Goal: Information Seeking & Learning: Learn about a topic

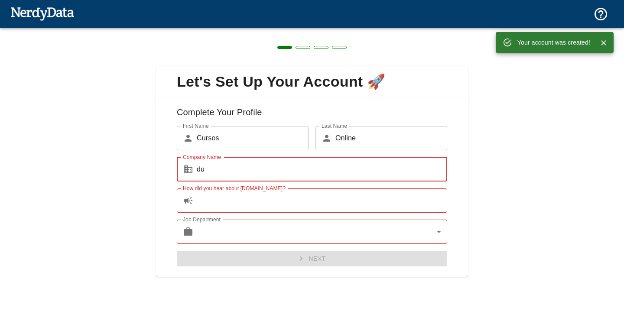
type input "d"
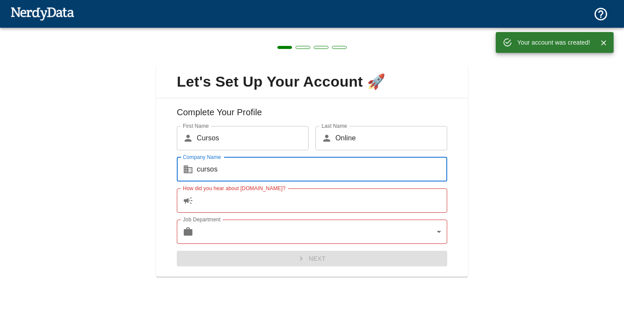
type input "cursos"
click at [297, 209] on input "How did you hear about [DOMAIN_NAME]?" at bounding box center [322, 201] width 251 height 24
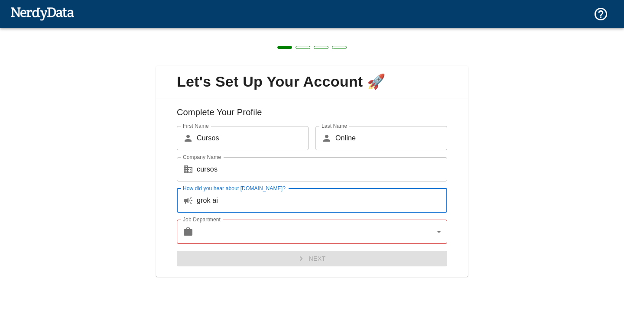
type input "grok ai"
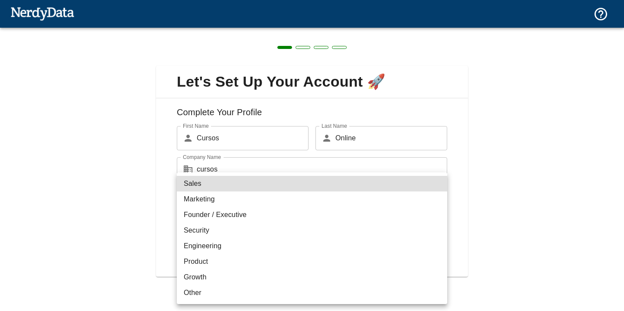
click at [304, 30] on body "Technologies Domains Pricing Products Create a Report Create a list of websites…" at bounding box center [312, 15] width 624 height 30
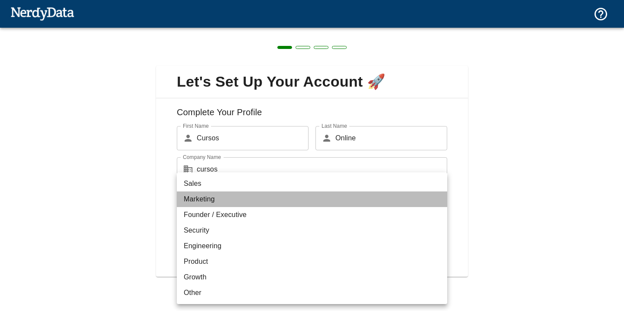
click at [269, 203] on li "Marketing" at bounding box center [312, 200] width 271 height 16
type input "marketing"
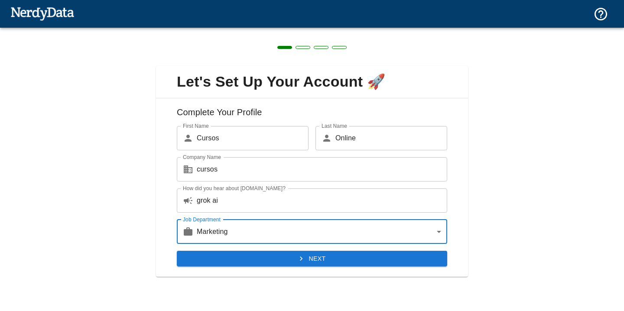
click at [286, 257] on button "Next" at bounding box center [312, 259] width 271 height 16
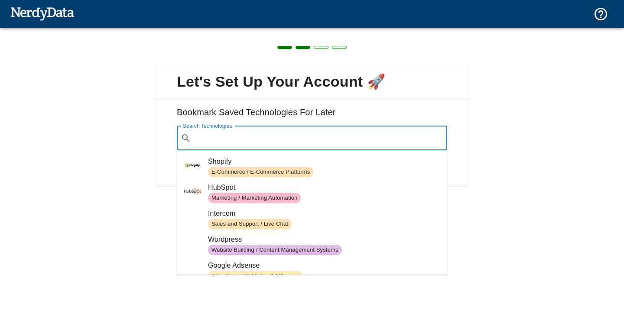
click at [273, 143] on input "Search Technologies" at bounding box center [319, 138] width 249 height 16
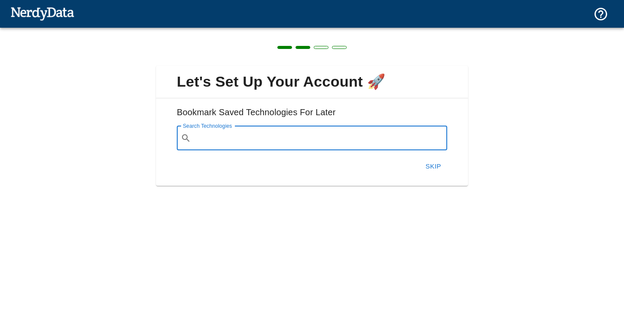
click at [431, 169] on button "Skip" at bounding box center [434, 166] width 28 height 18
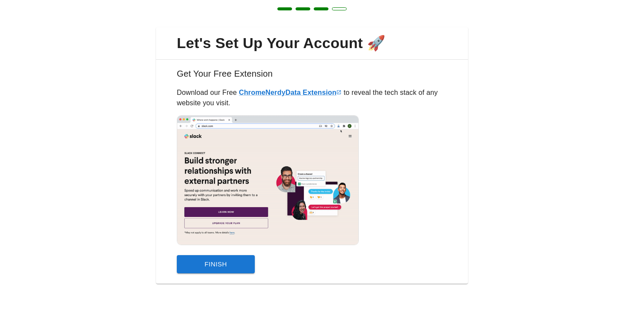
scroll to position [39, 0]
click at [222, 268] on button "Finish" at bounding box center [216, 264] width 78 height 18
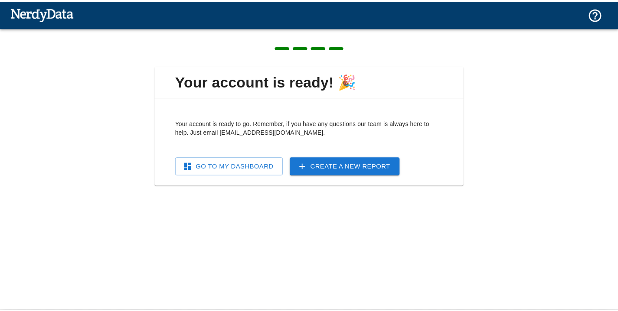
scroll to position [0, 0]
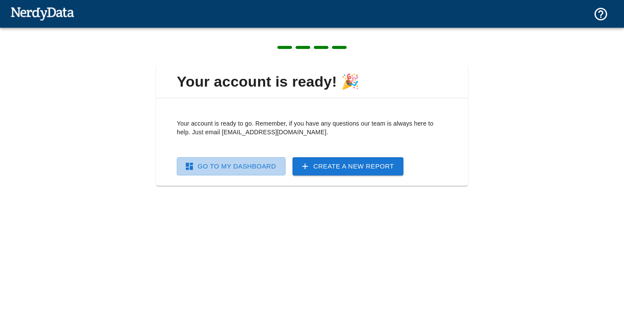
click at [241, 167] on link "Go To My Dashboard" at bounding box center [231, 166] width 109 height 18
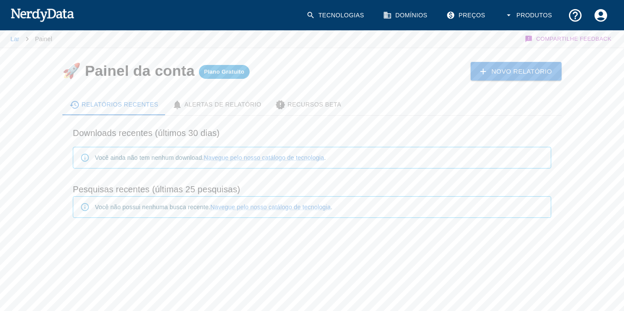
click at [381, 81] on div "Relatórios recentes Alertas de relatório Recursos Beta Downloads recentes (últi…" at bounding box center [305, 162] width 513 height 162
click at [392, 13] on icon at bounding box center [387, 15] width 9 height 9
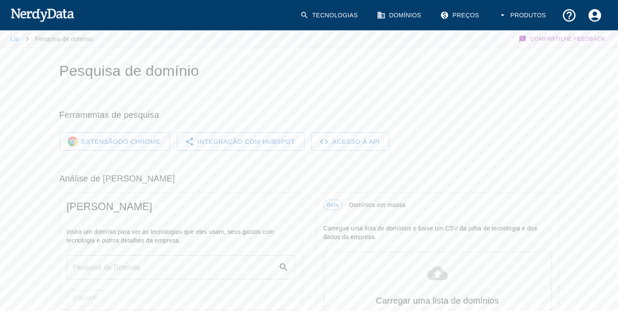
click at [328, 21] on link "Tecnologias" at bounding box center [330, 16] width 70 height 26
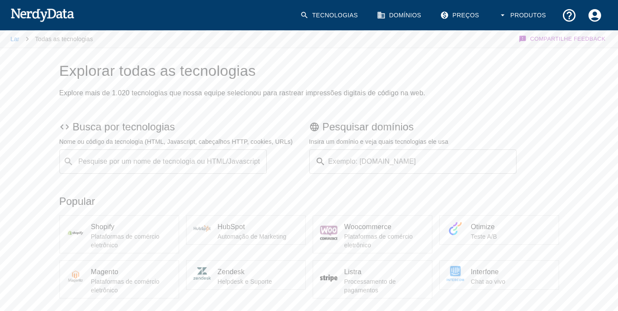
click at [182, 152] on div "​ Pesquise por um nome de tecnologia ou HTML/Javascript" at bounding box center [163, 162] width 208 height 24
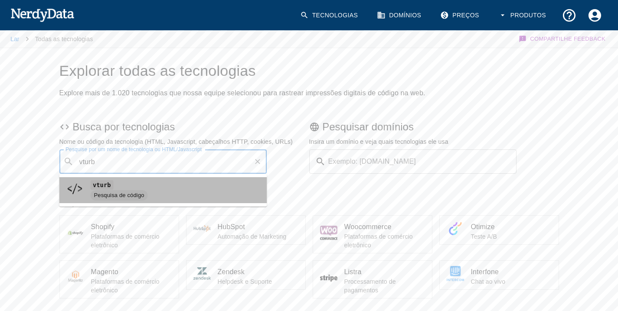
click at [174, 196] on span "Pesquisa de código" at bounding box center [176, 195] width 170 height 10
type input "vturb"
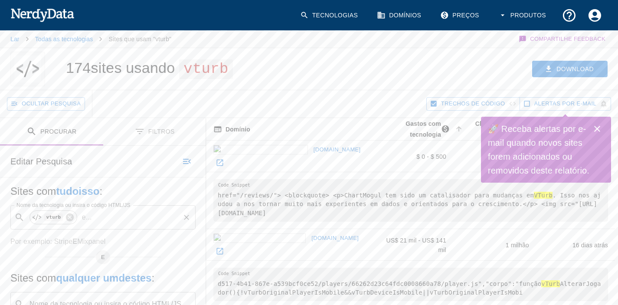
click at [126, 212] on input "Nome da tecnologia ou insira o código HTML/JS" at bounding box center [136, 217] width 83 height 16
click at [95, 244] on span "hotmart" at bounding box center [115, 240] width 147 height 10
type input "hotmart"
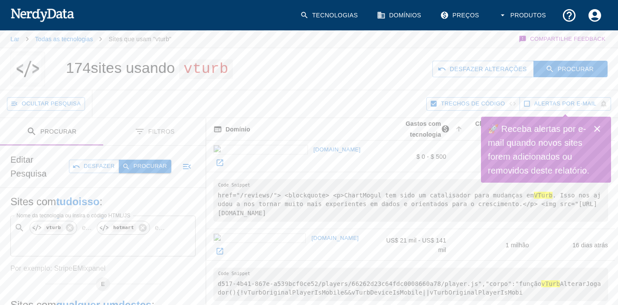
click at [137, 164] on font "Procurar" at bounding box center [150, 166] width 33 height 7
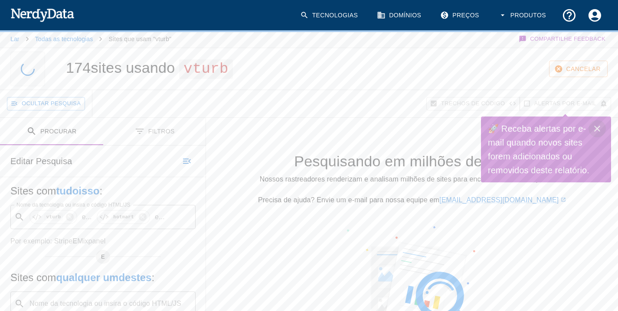
click at [594, 130] on icon "Fechar" at bounding box center [597, 129] width 10 height 10
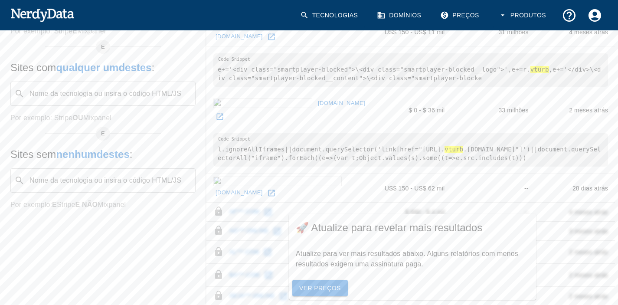
scroll to position [159, 0]
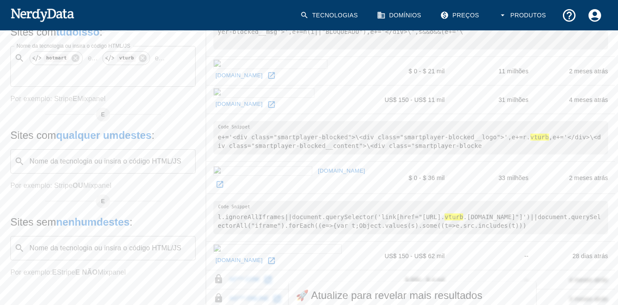
click at [263, 263] on font "[DOMAIN_NAME]" at bounding box center [239, 260] width 47 height 7
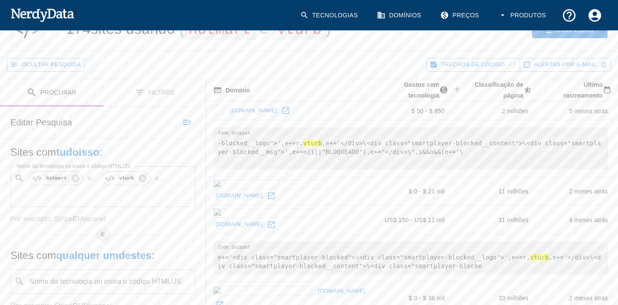
scroll to position [32, 0]
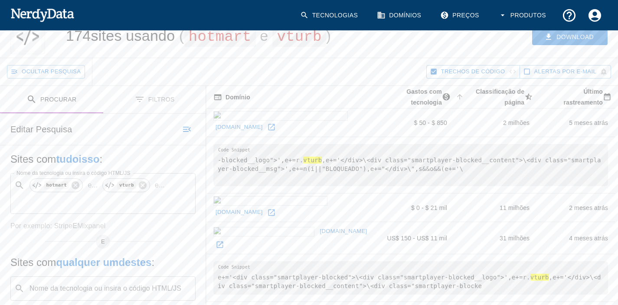
click at [135, 105] on icon "Alternar entre pesquisa e filtros" at bounding box center [139, 99] width 10 height 10
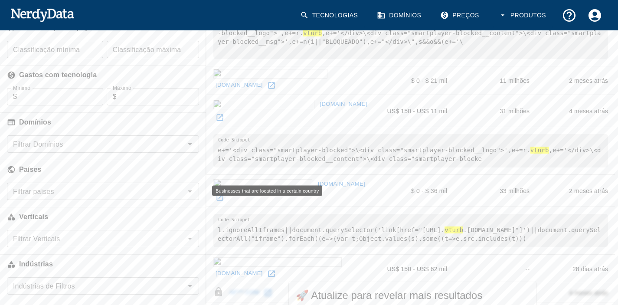
scroll to position [163, 0]
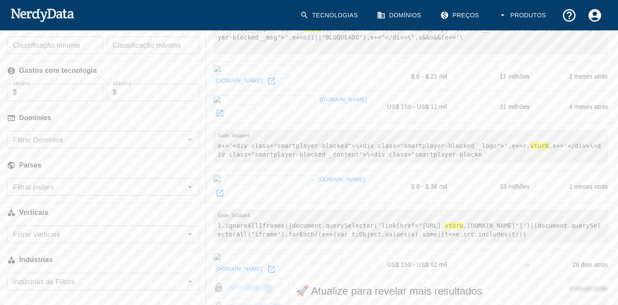
click at [71, 193] on input "Filtrar países" at bounding box center [96, 187] width 173 height 12
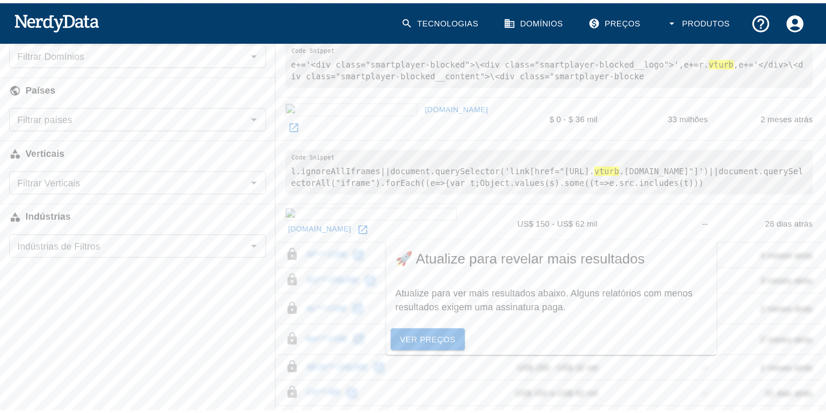
scroll to position [246, 0]
